Goal: Check status

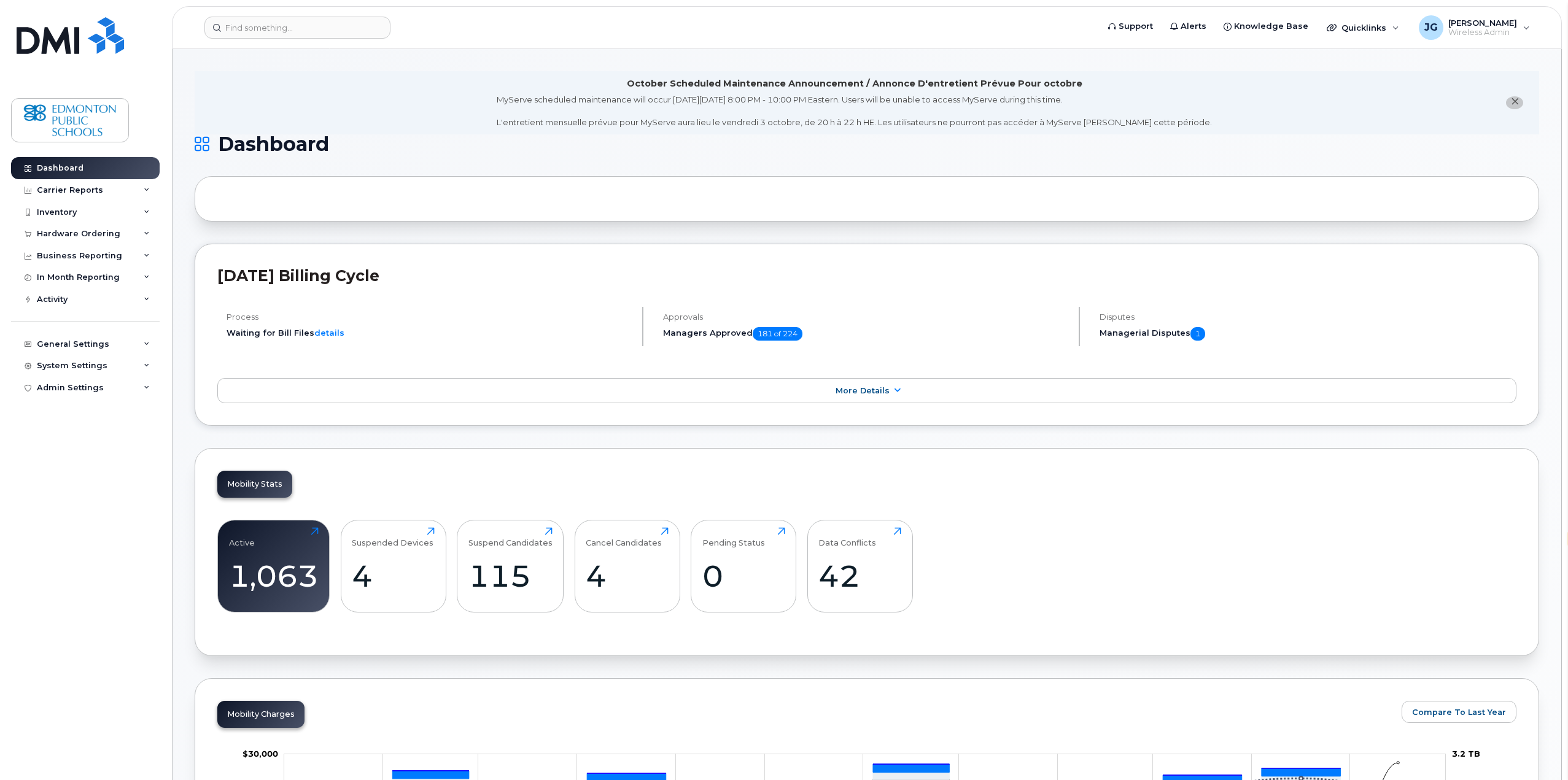
select select "en"
click at [333, 39] on header "Support Alerts Knowledge Base Quicklinks Suspend / Cancel Device Change SIM Car…" at bounding box center [866, 27] width 1390 height 43
click at [360, 36] on input at bounding box center [298, 27] width 186 height 22
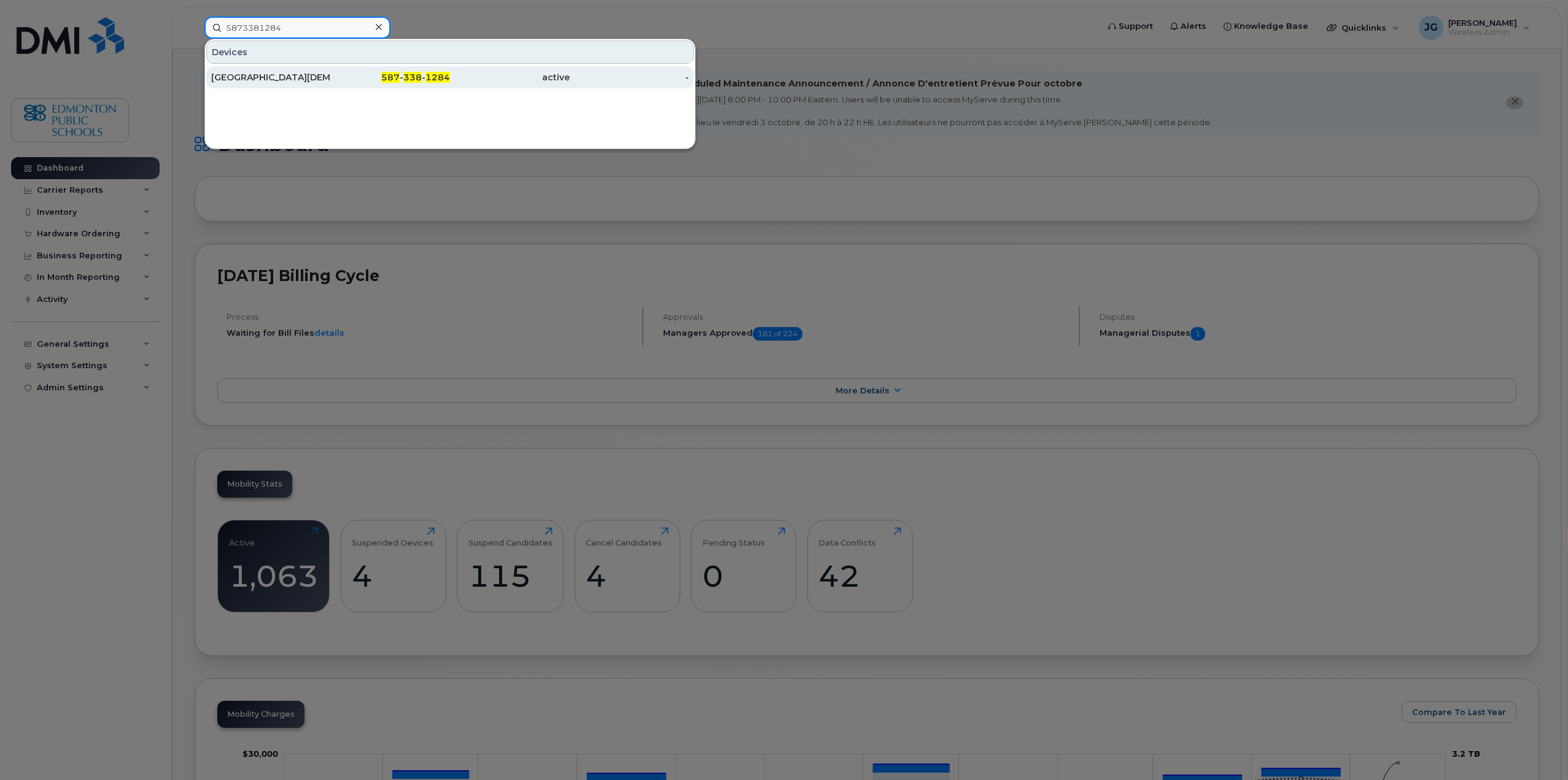
type input "5873381284"
click at [309, 82] on div "[GEOGRAPHIC_DATA][DEMOGRAPHIC_DATA]" at bounding box center [270, 77] width 120 height 12
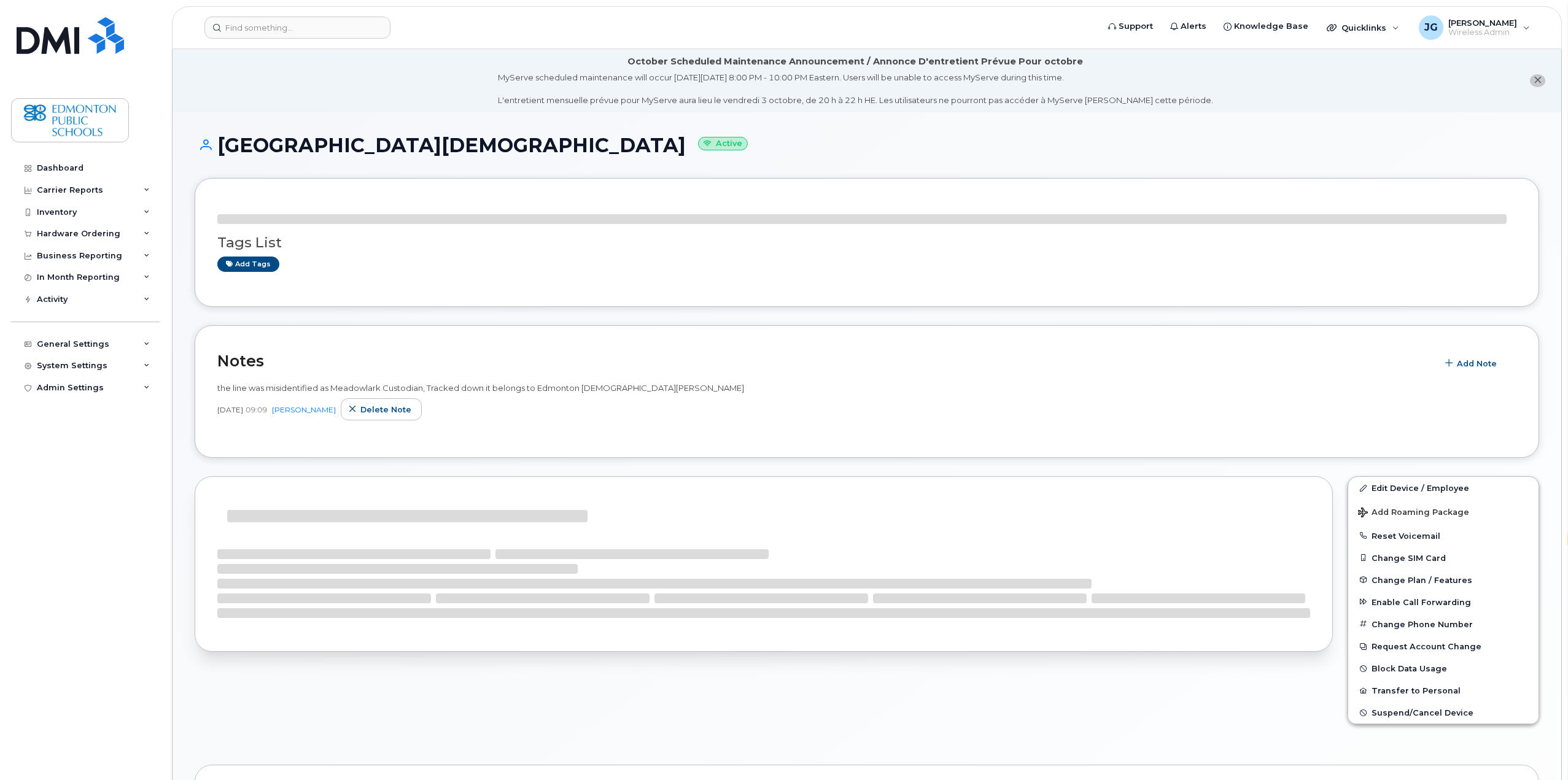
select select "en"
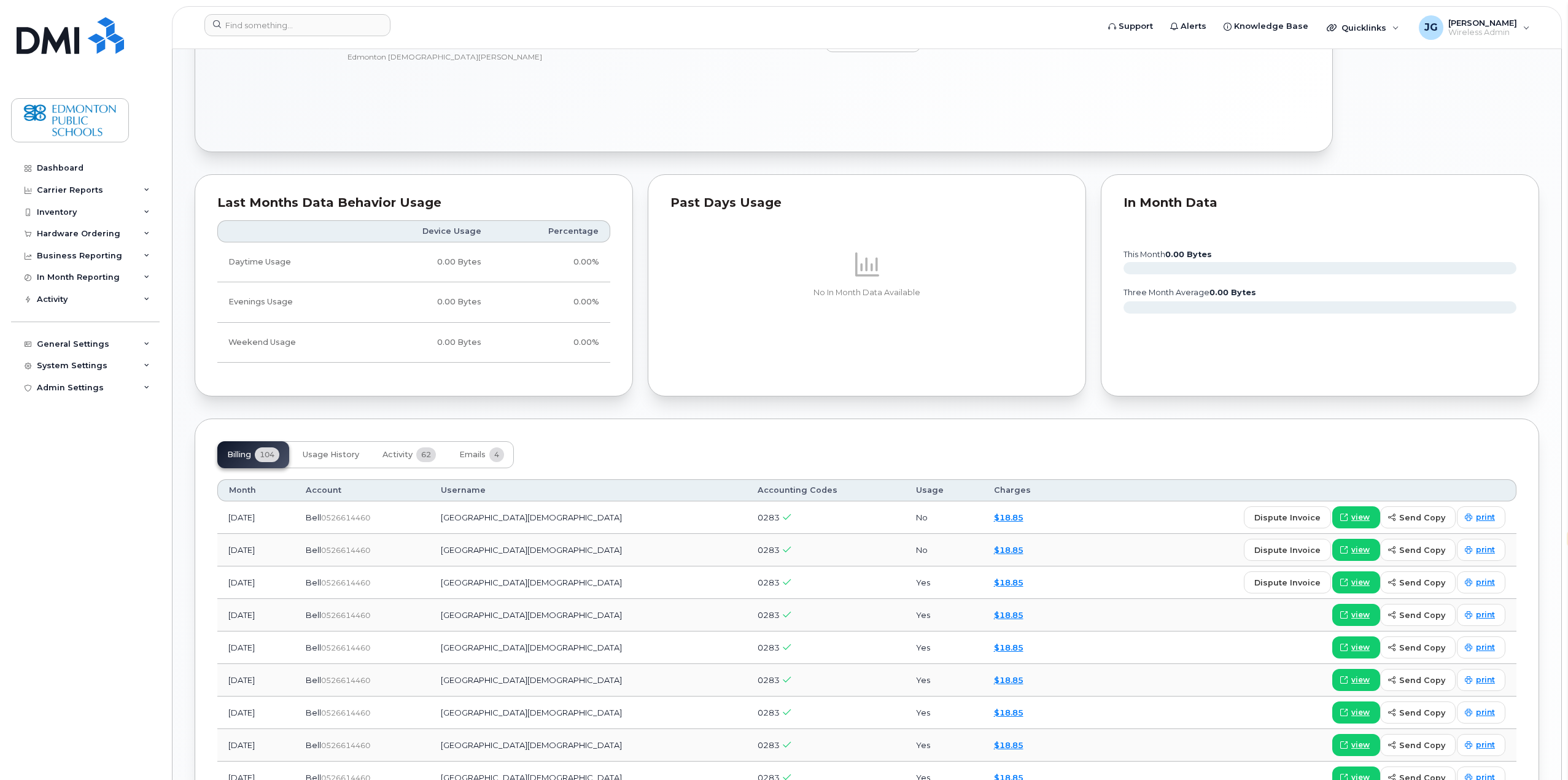
scroll to position [798, 0]
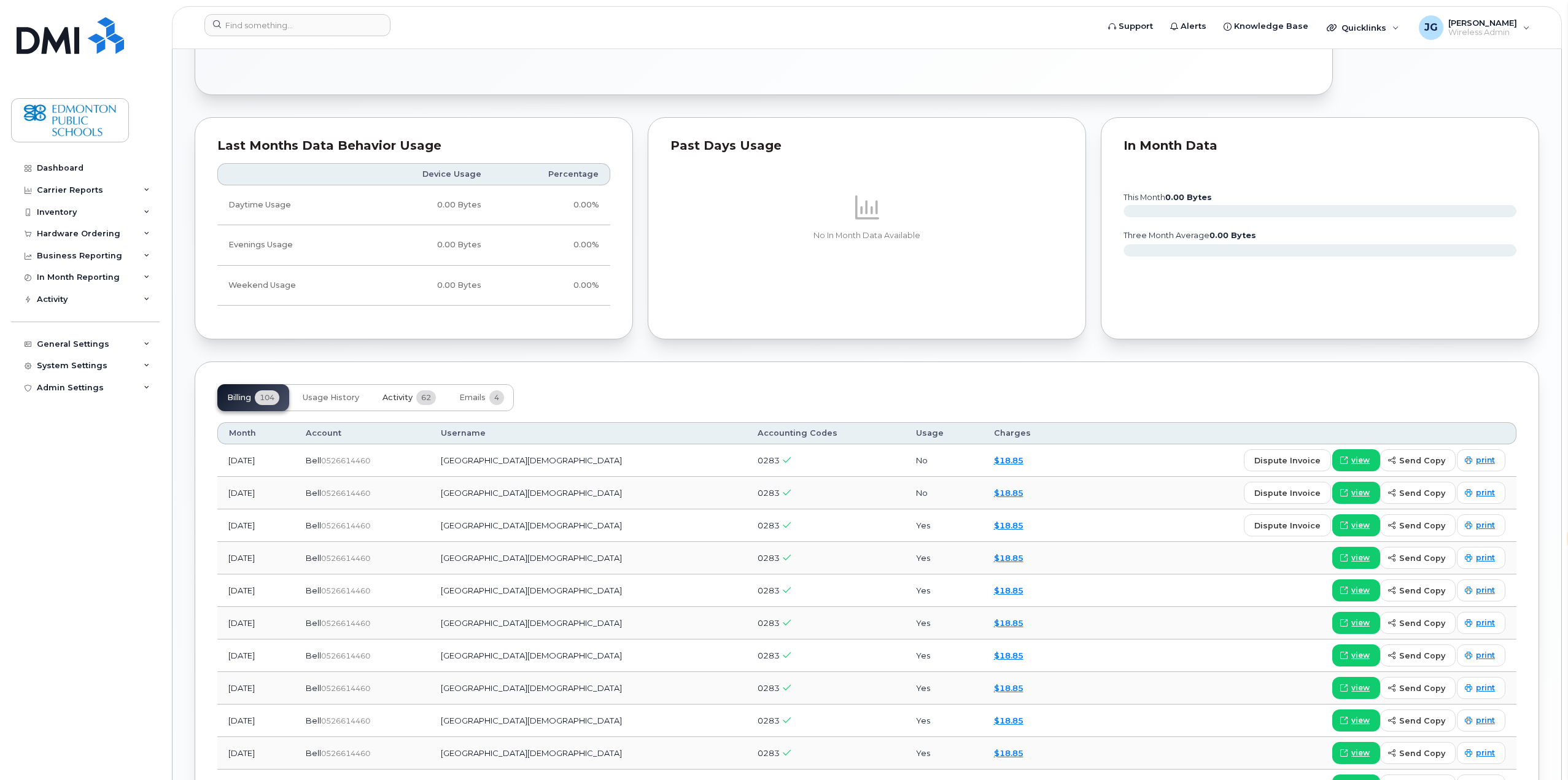
click at [402, 398] on span "Activity" at bounding box center [398, 397] width 30 height 10
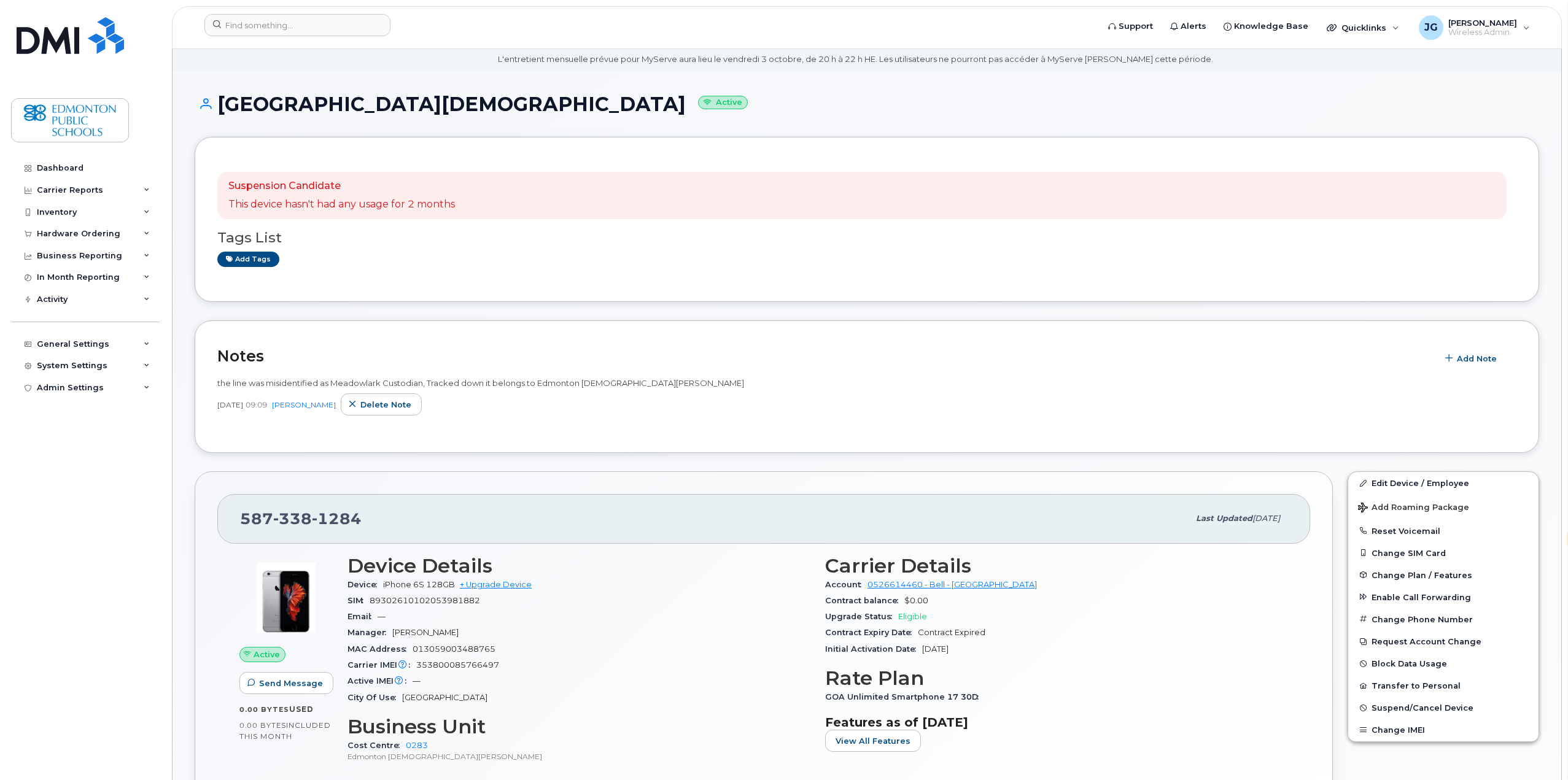
scroll to position [62, 0]
